Goal: Transaction & Acquisition: Purchase product/service

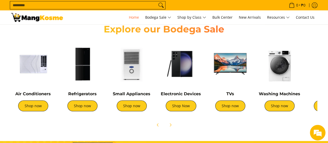
scroll to position [182, 0]
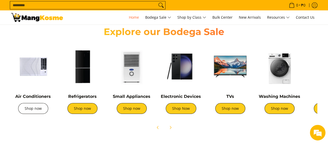
click at [37, 110] on link "Shop now" at bounding box center [33, 108] width 30 height 11
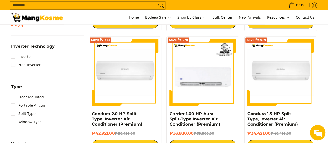
scroll to position [311, 0]
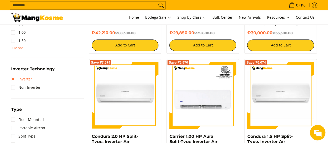
click at [12, 79] on link "Inverter" at bounding box center [21, 79] width 21 height 8
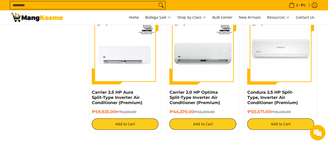
scroll to position [1043, 0]
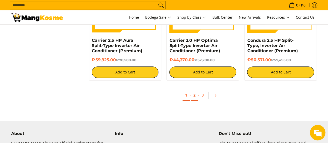
click at [197, 98] on link "2" at bounding box center [194, 95] width 7 height 11
